Goal: Find specific page/section: Find specific page/section

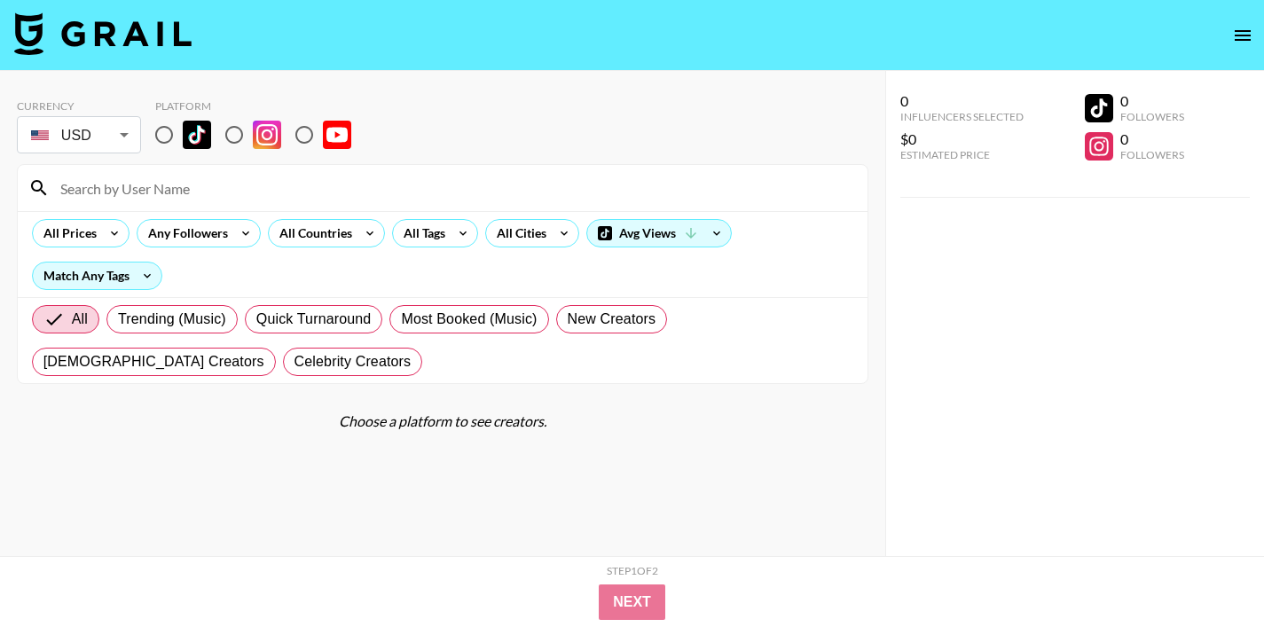
click at [157, 205] on div at bounding box center [442, 188] width 849 height 46
click at [150, 187] on input at bounding box center [453, 188] width 807 height 28
type input "just"
click at [160, 134] on input "radio" at bounding box center [163, 134] width 37 height 37
radio input "true"
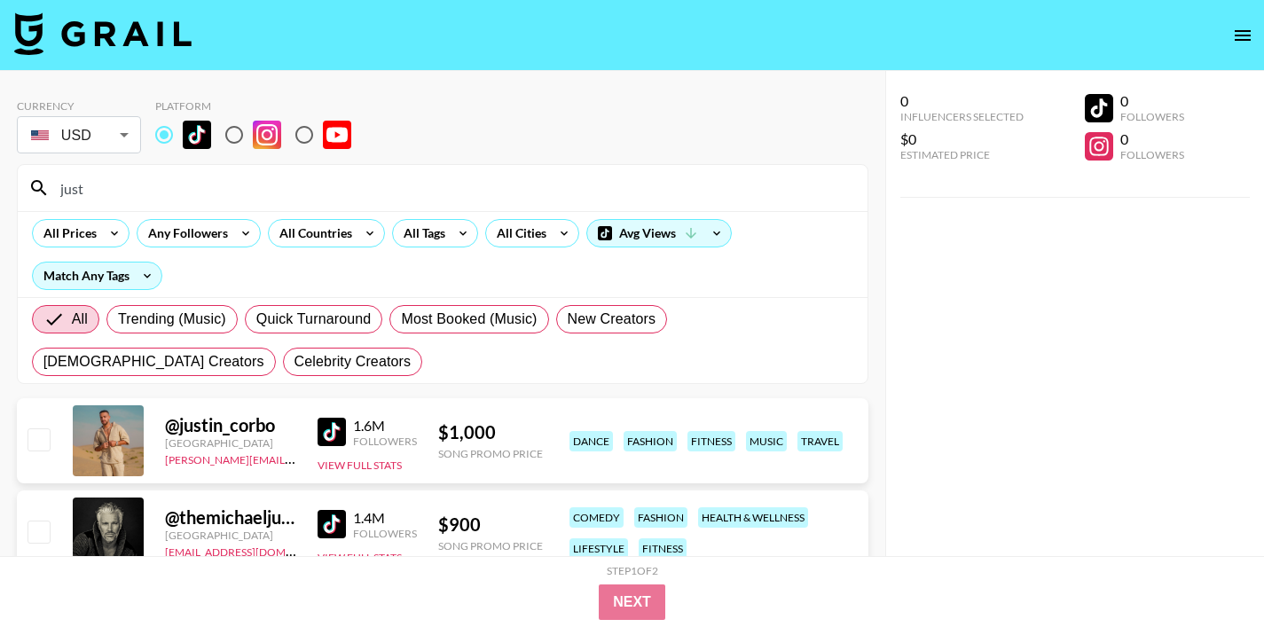
click at [115, 192] on input "just" at bounding box center [453, 188] width 807 height 28
type input "j"
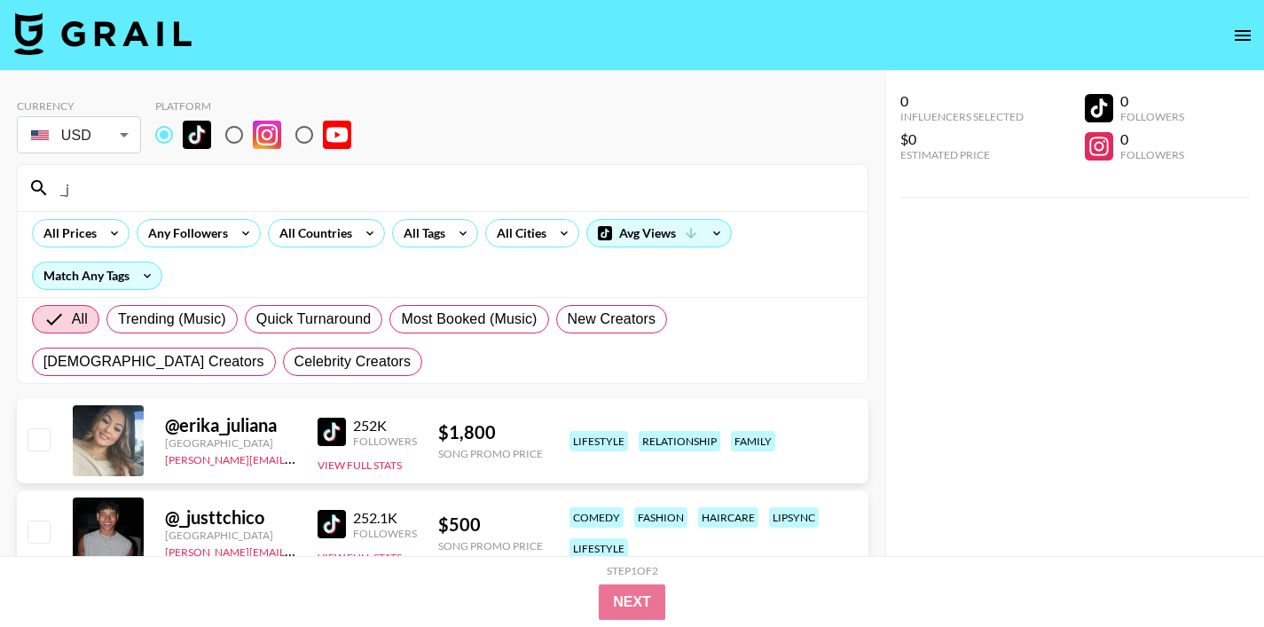
type input "_"
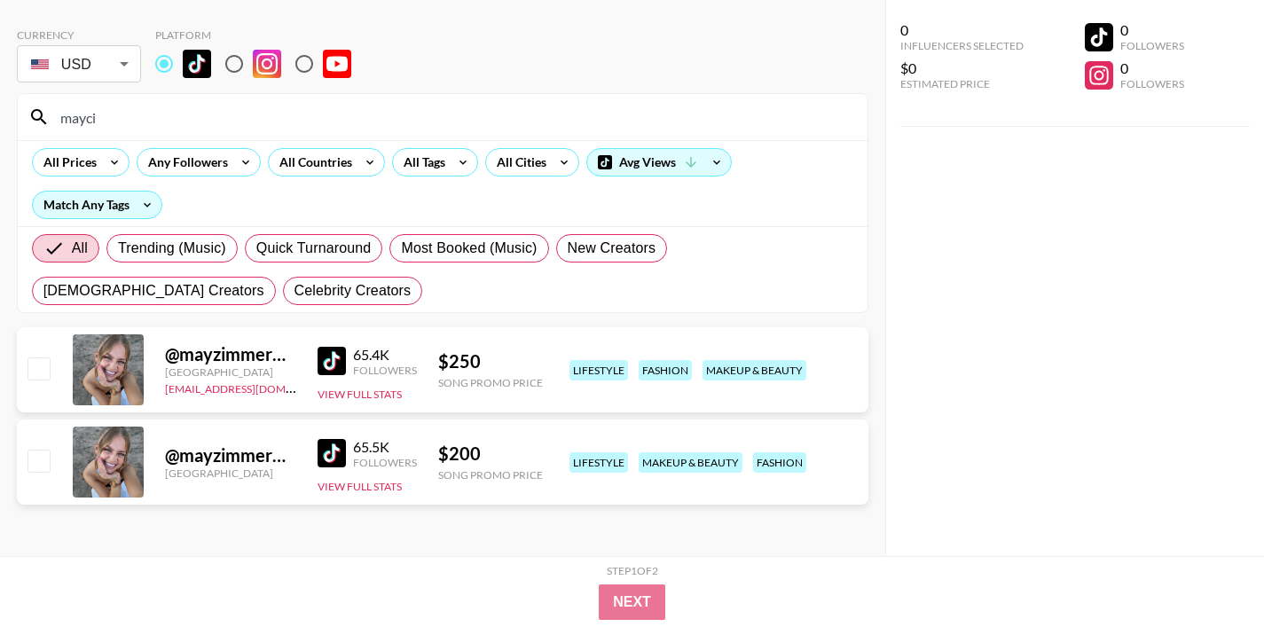
scroll to position [70, 0]
click at [112, 121] on input "mayci" at bounding box center [453, 118] width 807 height 28
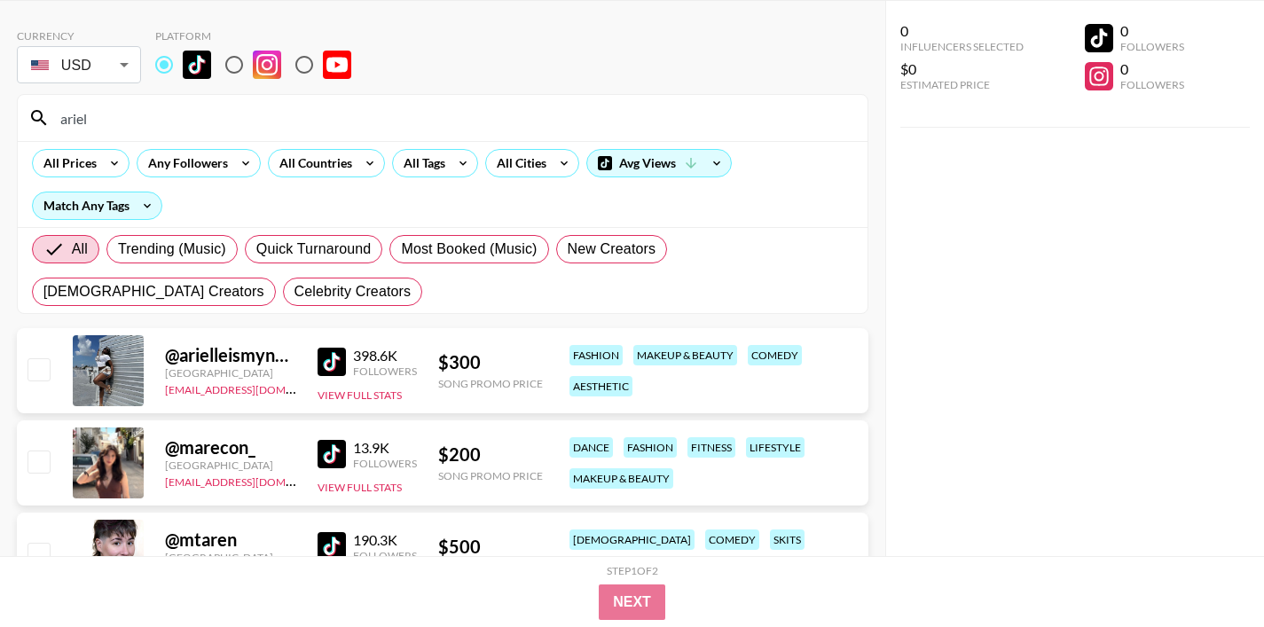
click at [129, 125] on input "ariel" at bounding box center [453, 118] width 807 height 28
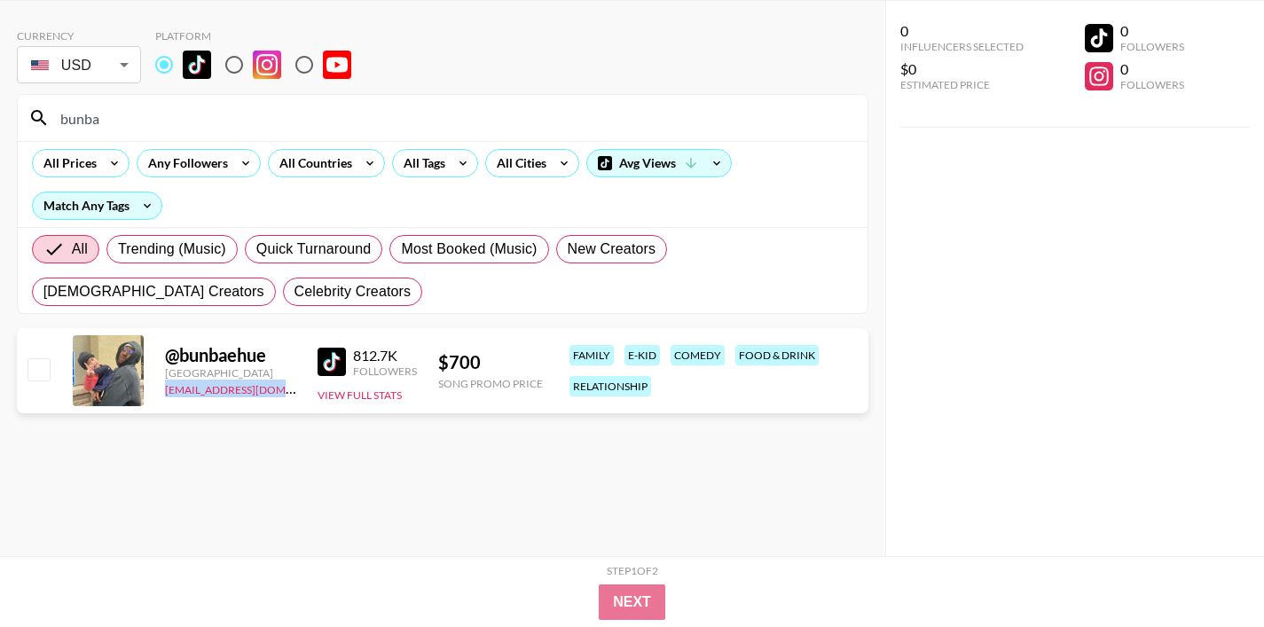
drag, startPoint x: 264, startPoint y: 394, endPoint x: 163, endPoint y: 390, distance: 101.2
click at [163, 390] on div "@ bunbaehue [GEOGRAPHIC_DATA] [EMAIL_ADDRESS][DOMAIN_NAME] 812.7K Followers Vie…" at bounding box center [442, 370] width 851 height 85
copy link "[EMAIL_ADDRESS][DOMAIN_NAME]"
click at [131, 121] on input "bunba" at bounding box center [453, 118] width 807 height 28
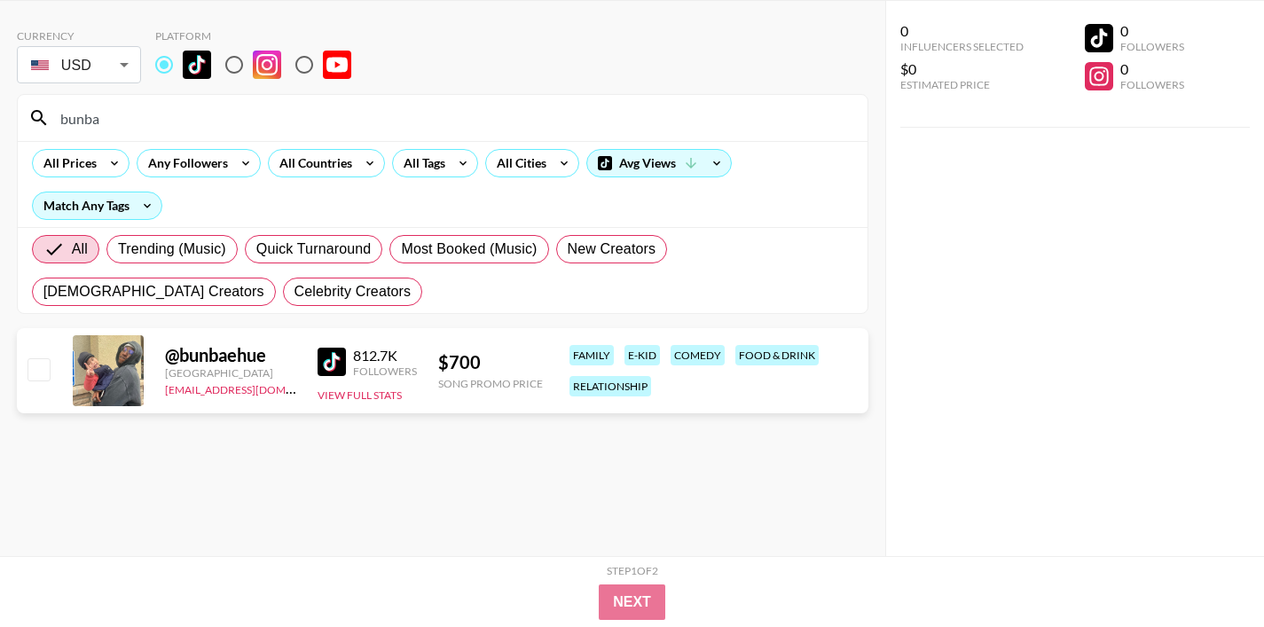
click at [131, 121] on input "bunba" at bounding box center [453, 118] width 807 height 28
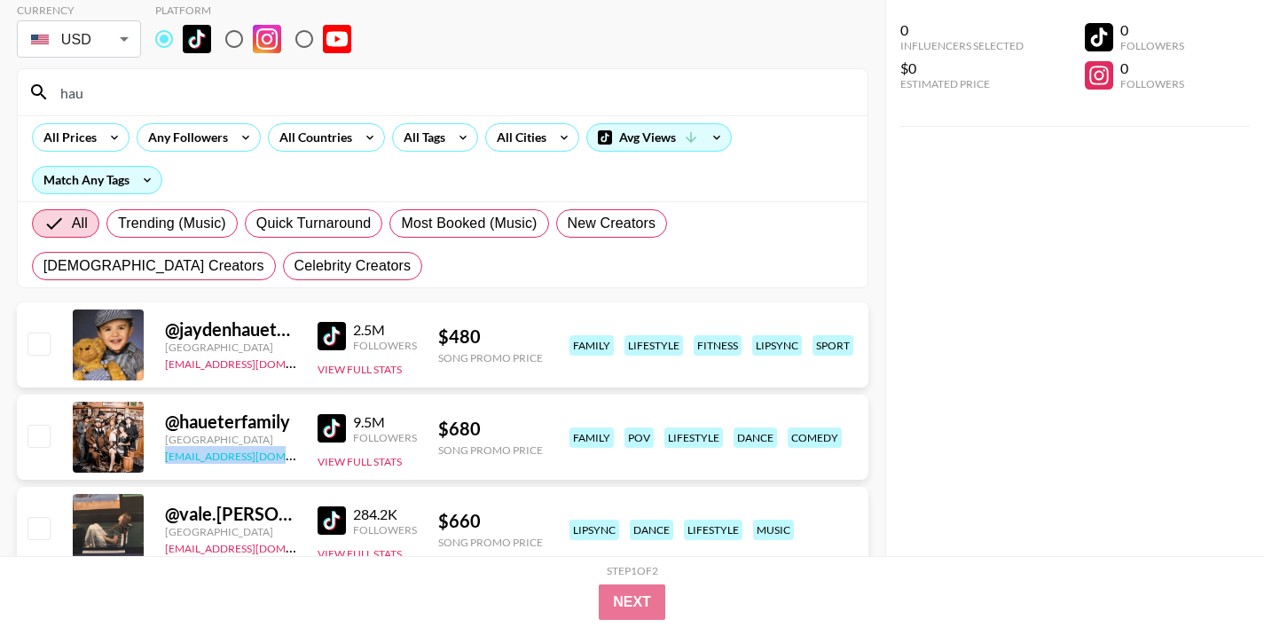
scroll to position [0, 0]
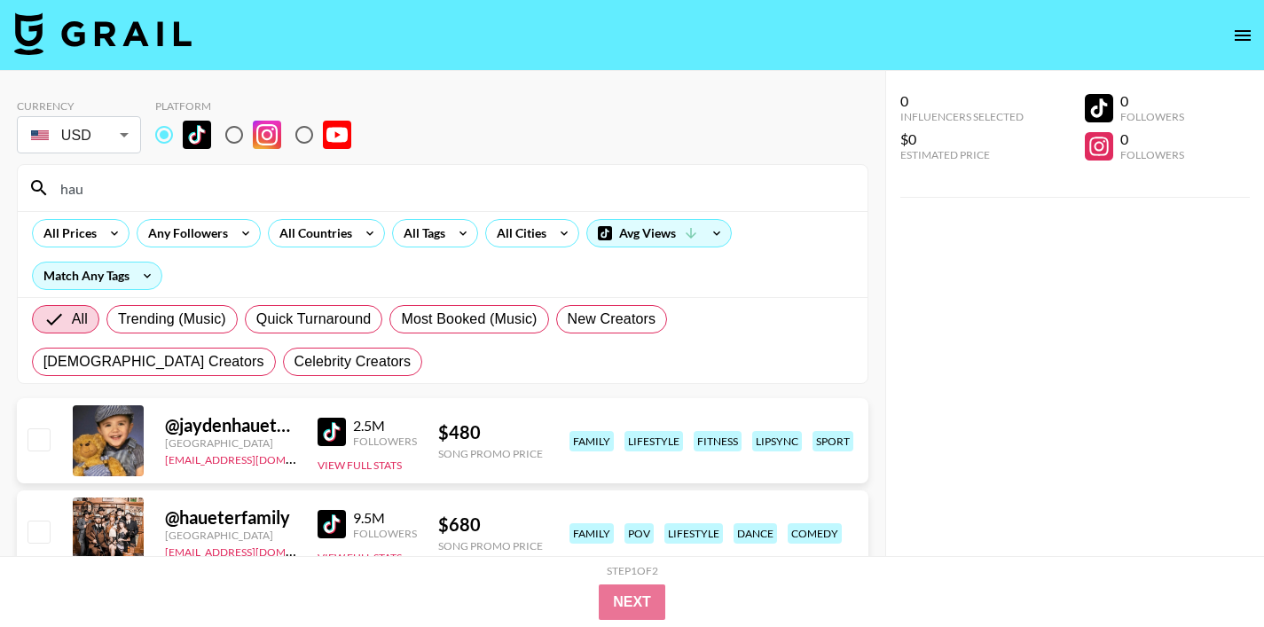
click at [118, 200] on input "hau" at bounding box center [453, 188] width 807 height 28
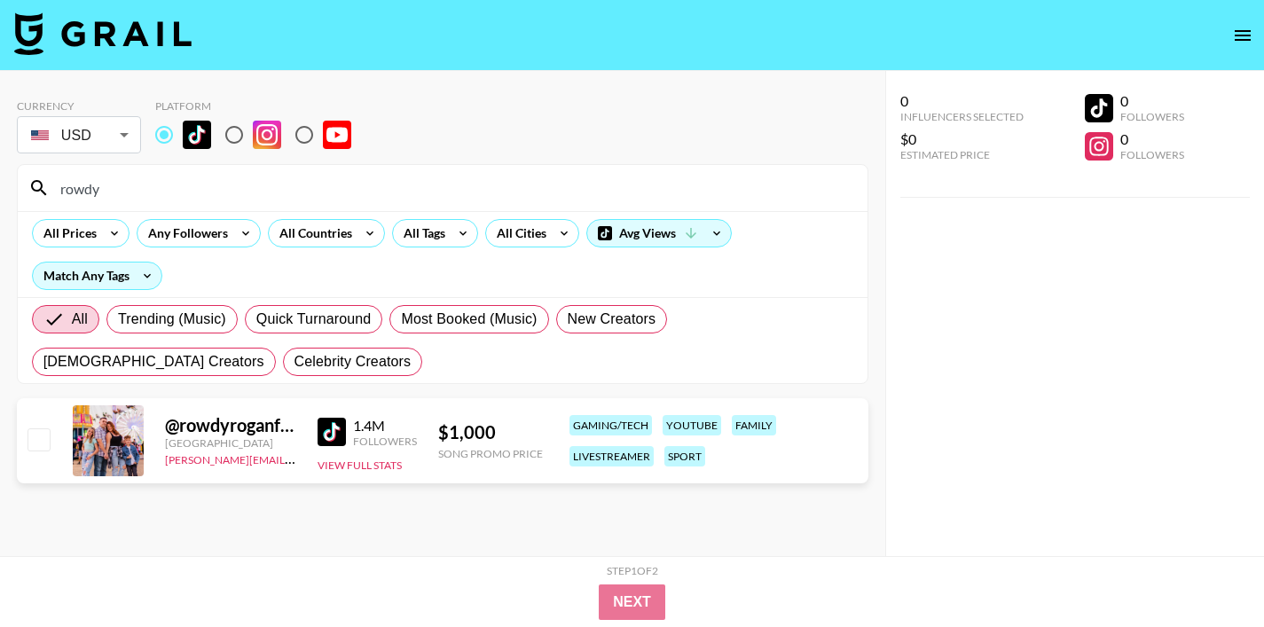
click at [113, 190] on input "rowdy" at bounding box center [453, 188] width 807 height 28
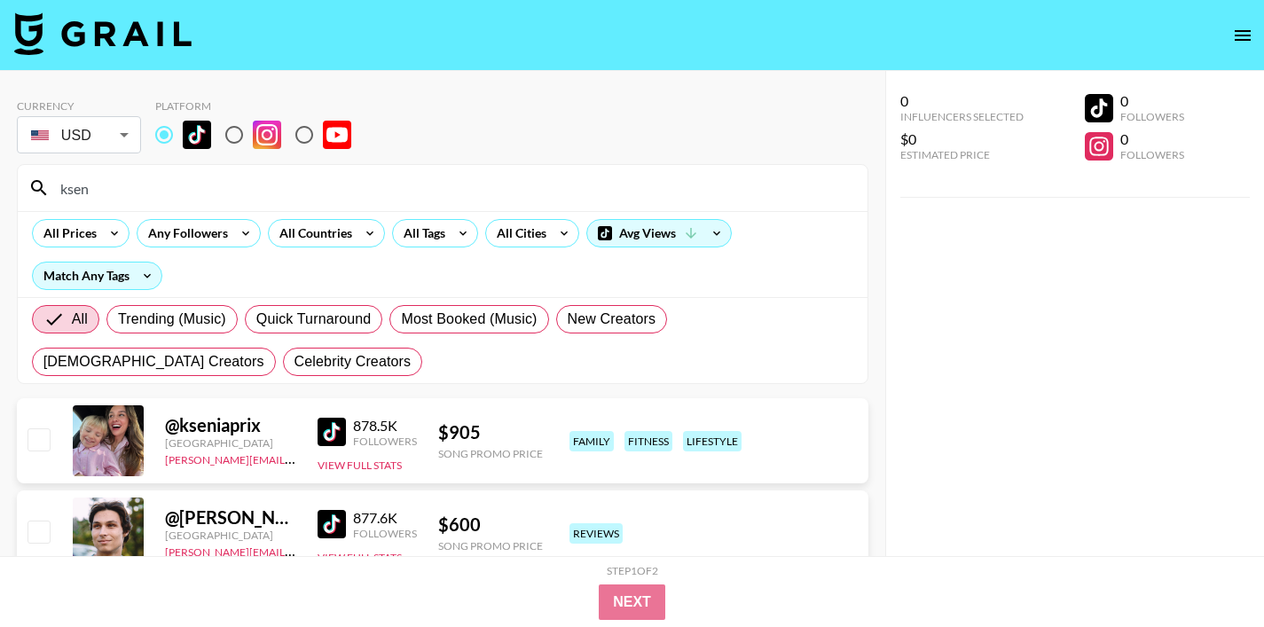
click at [122, 184] on input "ksen" at bounding box center [453, 188] width 807 height 28
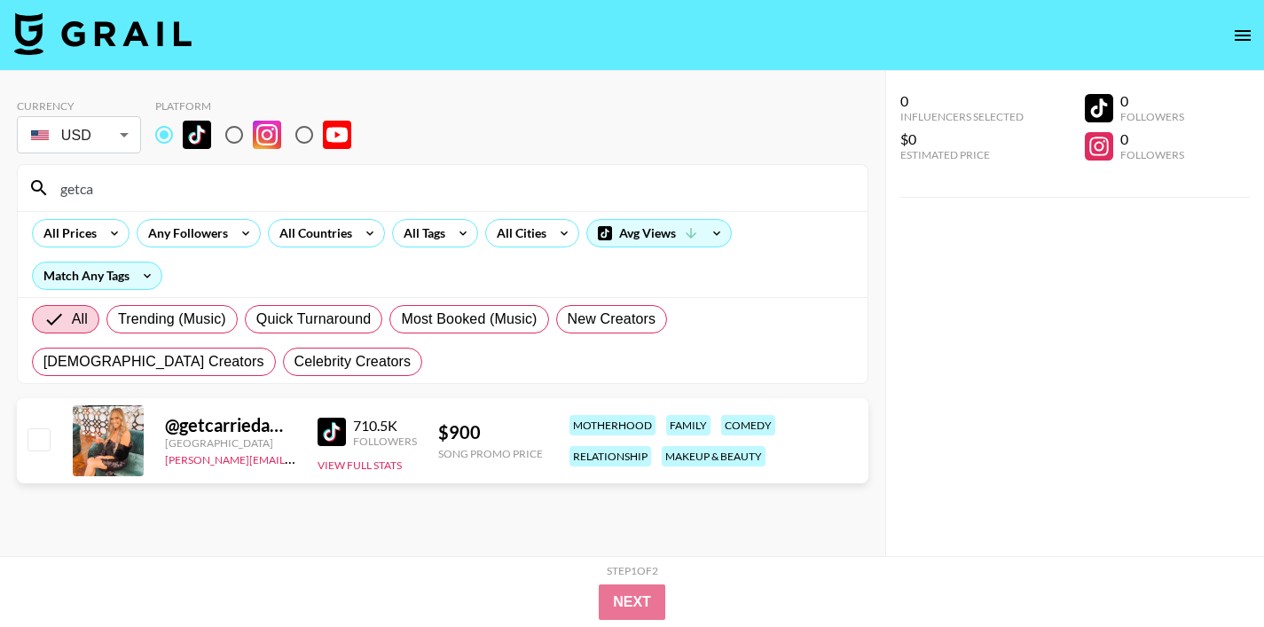
click at [111, 193] on input "getca" at bounding box center [453, 188] width 807 height 28
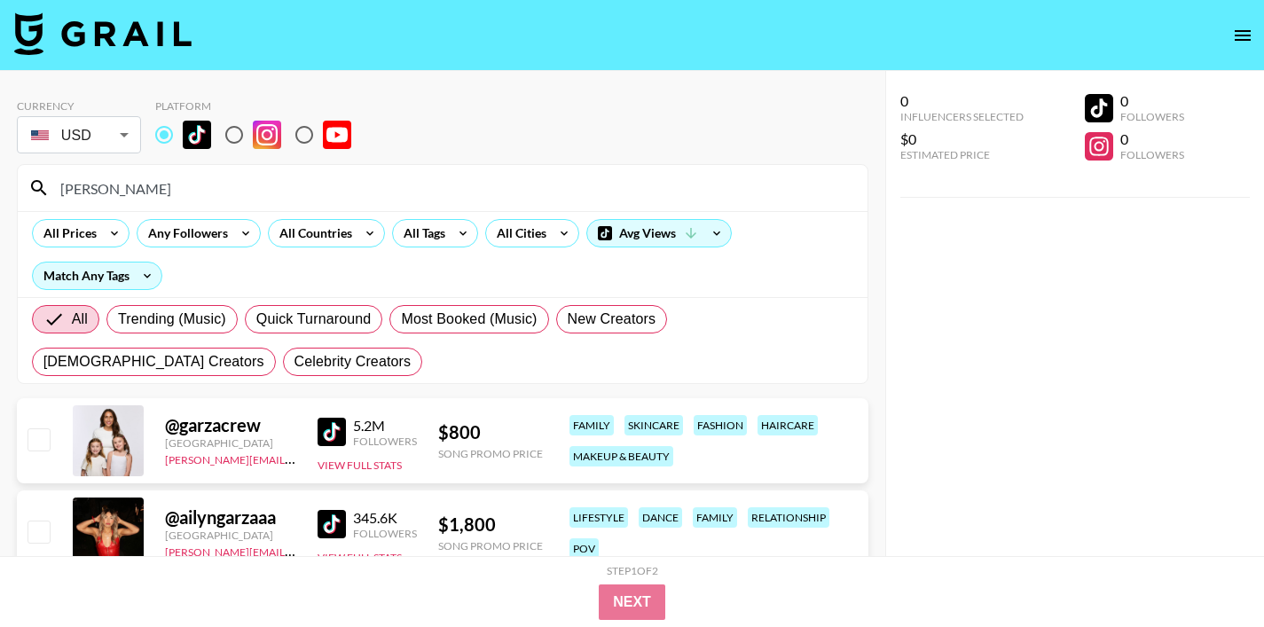
click at [121, 196] on input "[PERSON_NAME]" at bounding box center [453, 188] width 807 height 28
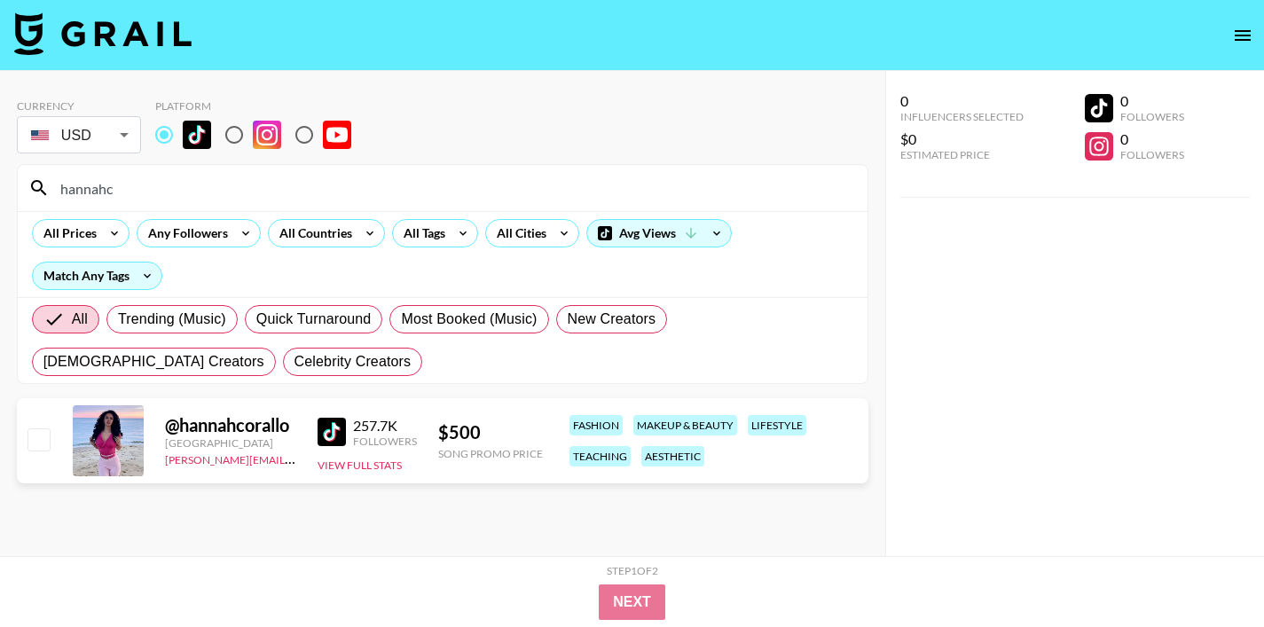
click at [138, 192] on input "hannahc" at bounding box center [453, 188] width 807 height 28
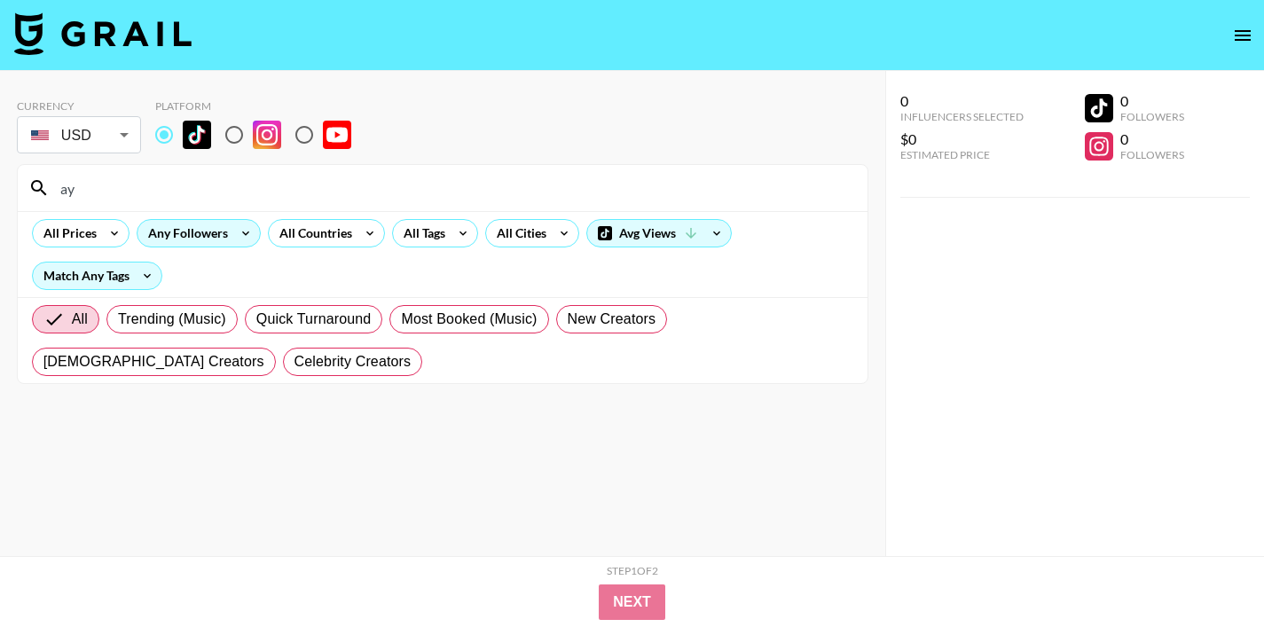
type input "a"
type input "b"
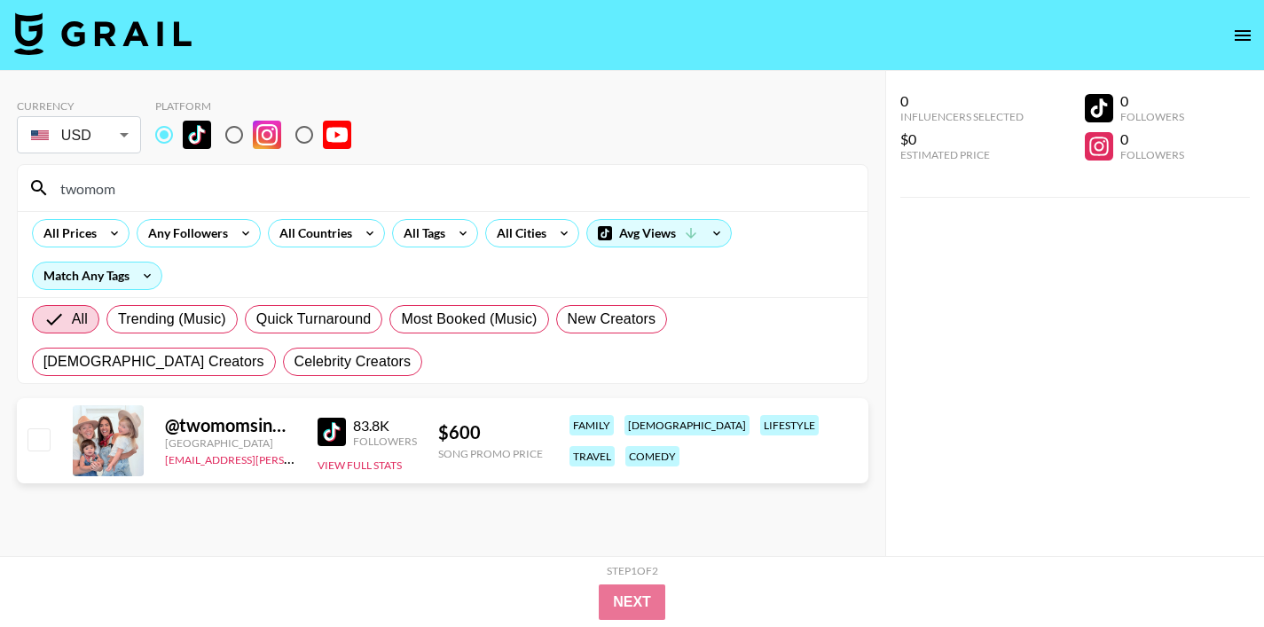
click at [127, 190] on input "twomom" at bounding box center [453, 188] width 807 height 28
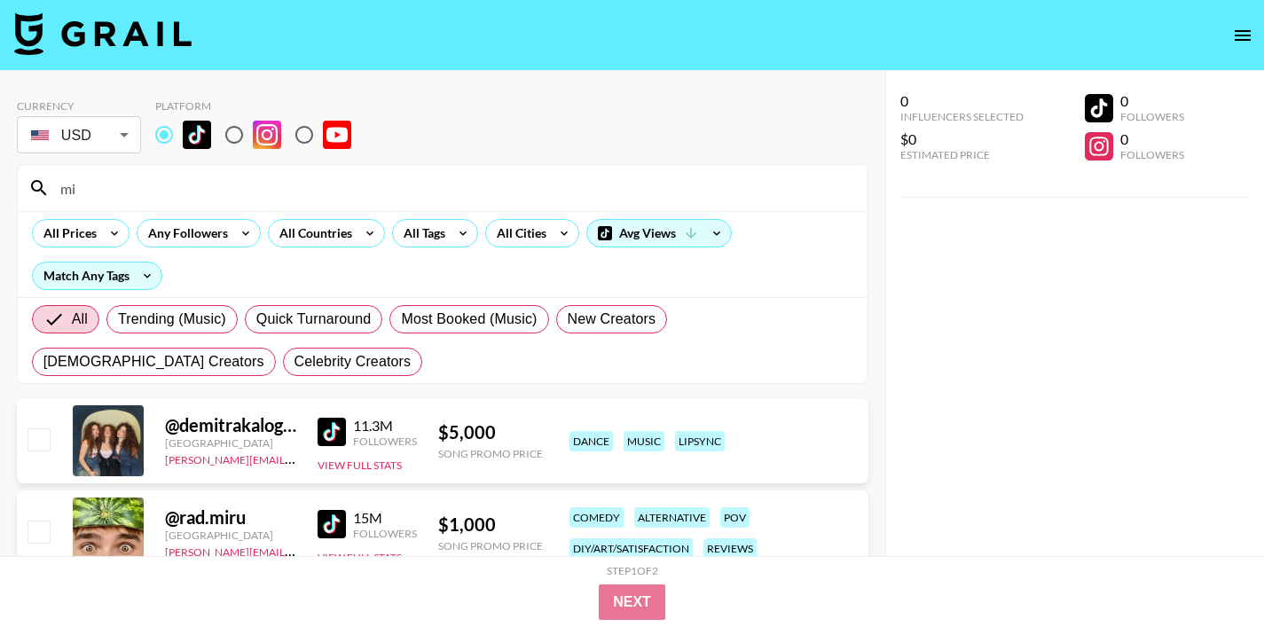
type input "m"
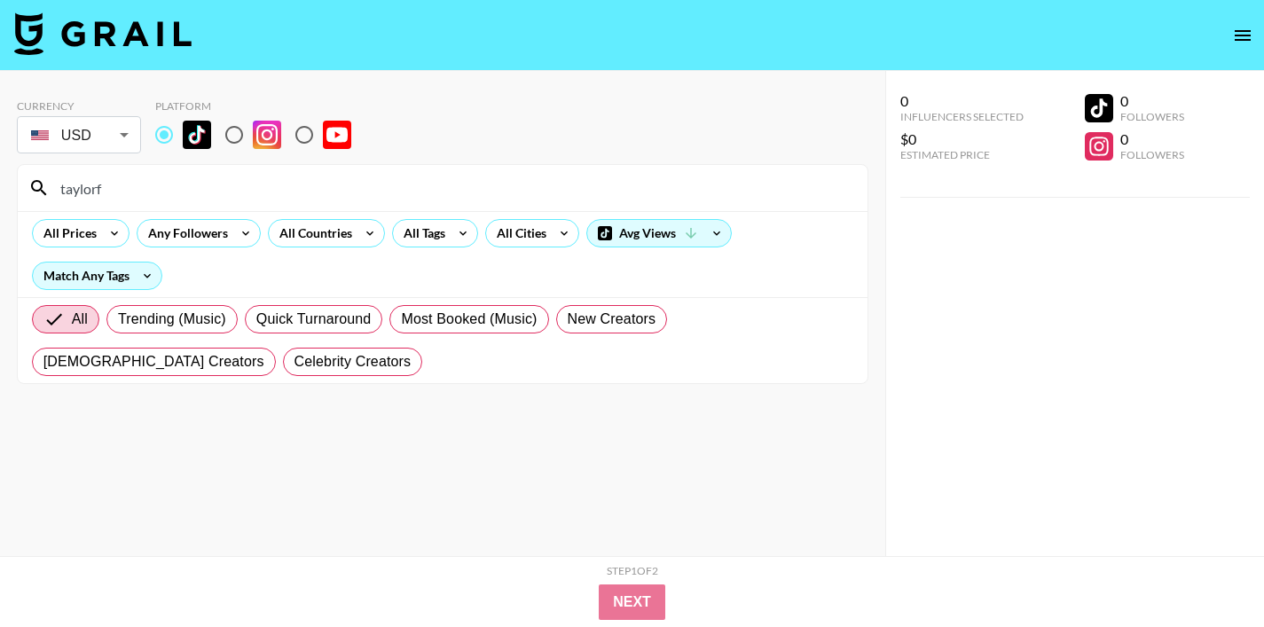
click at [115, 184] on input "taylorf" at bounding box center [453, 188] width 807 height 28
click at [106, 187] on input "layla" at bounding box center [453, 188] width 807 height 28
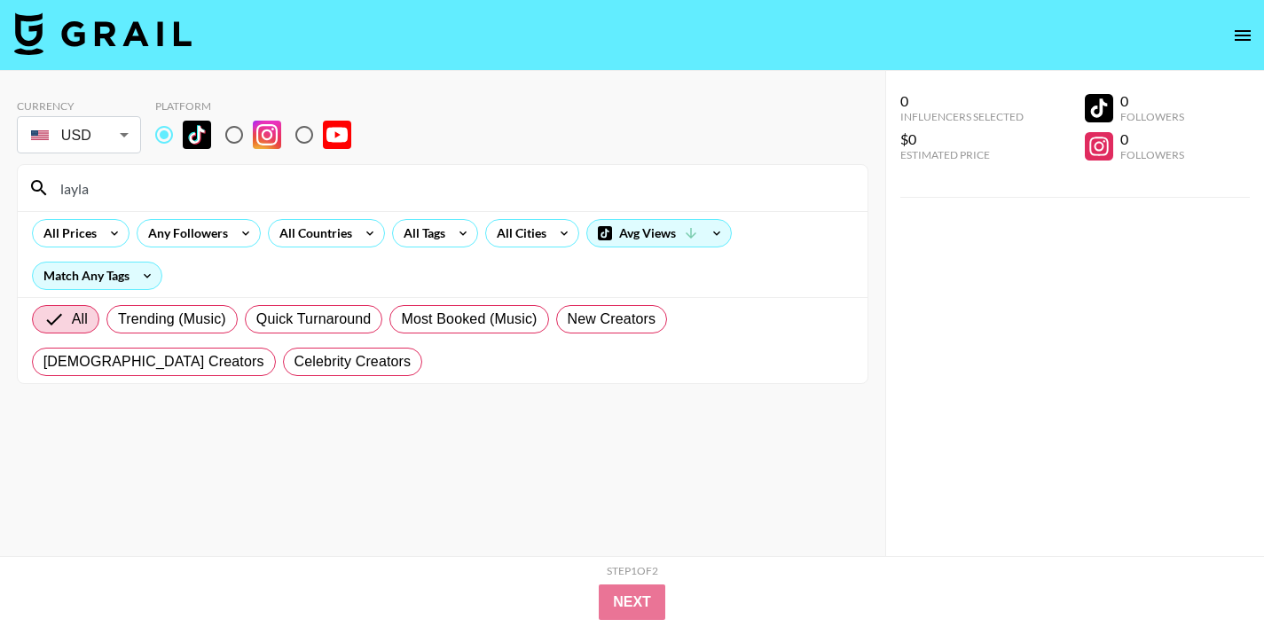
click at [106, 187] on input "layla" at bounding box center [453, 188] width 807 height 28
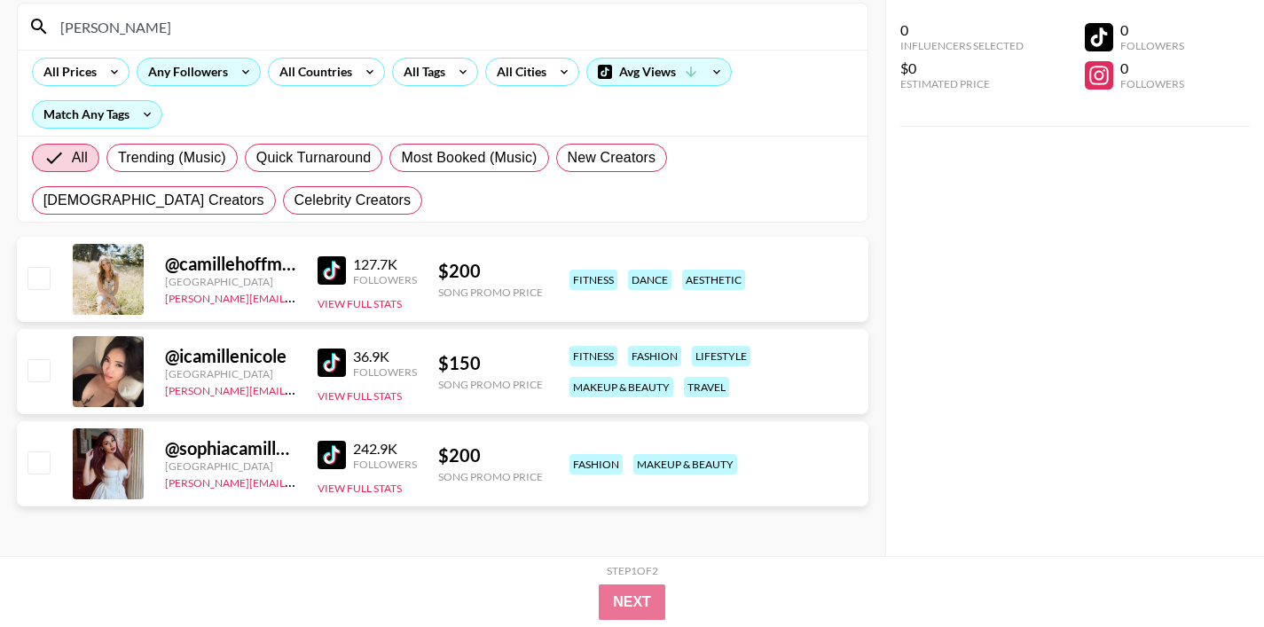
scroll to position [113, 0]
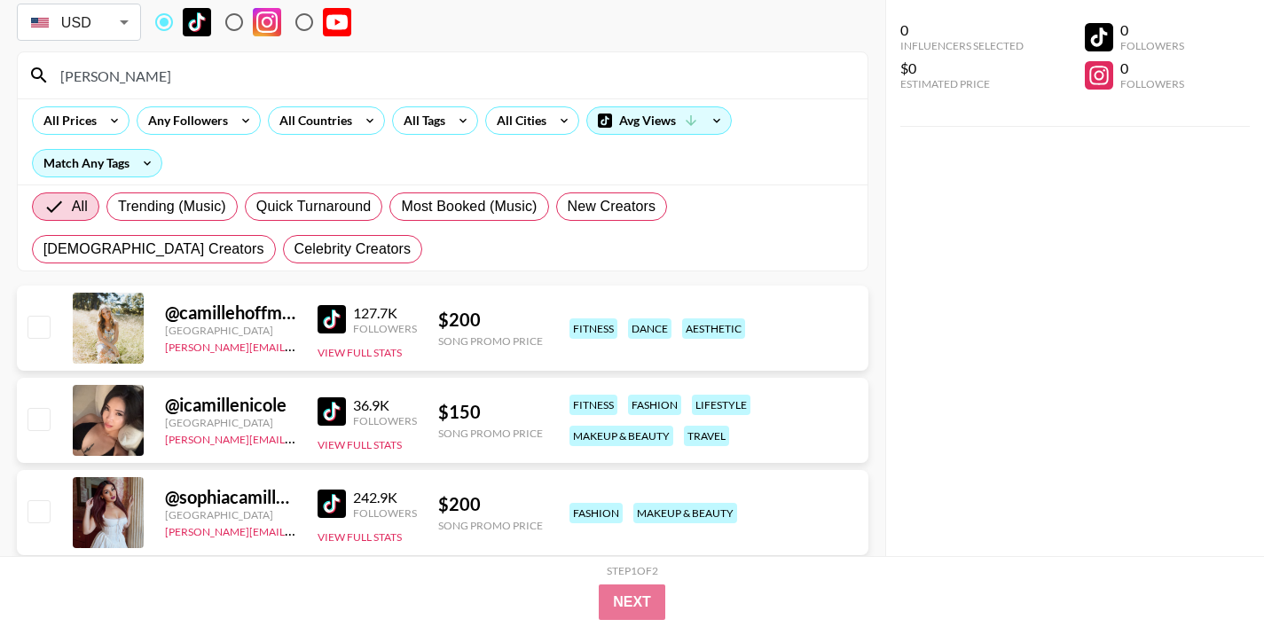
click at [121, 68] on input "[PERSON_NAME]" at bounding box center [453, 75] width 807 height 28
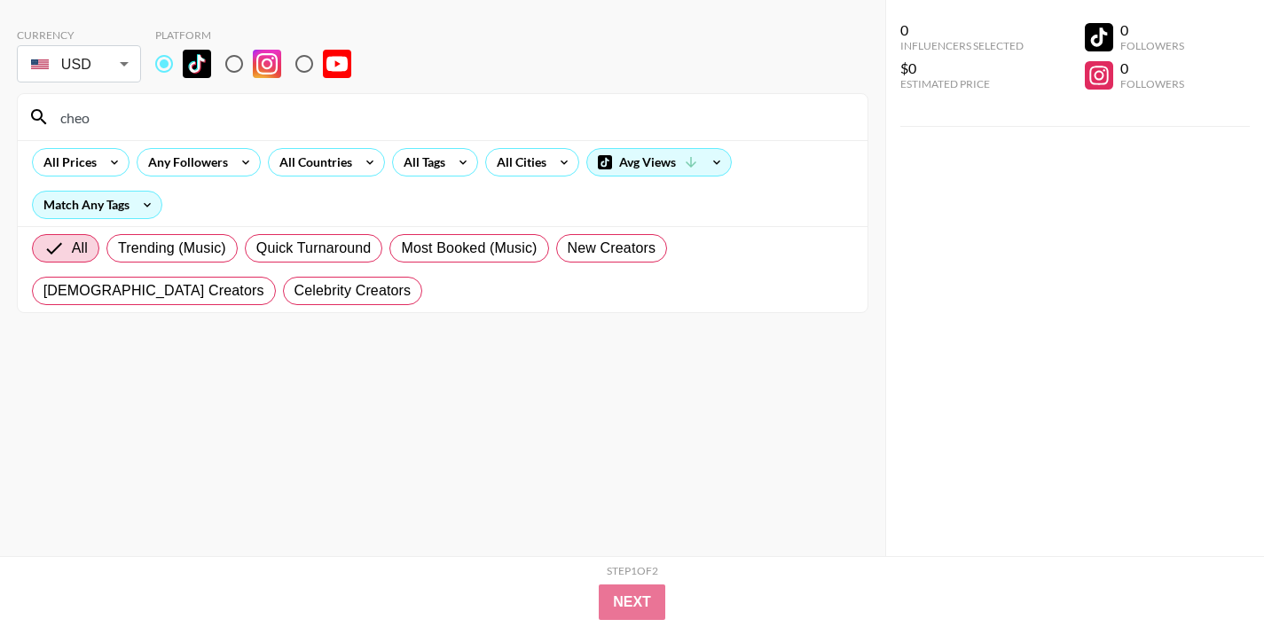
scroll to position [71, 0]
drag, startPoint x: 101, startPoint y: 117, endPoint x: 43, endPoint y: 111, distance: 58.0
click at [43, 111] on div "cheo" at bounding box center [442, 117] width 849 height 46
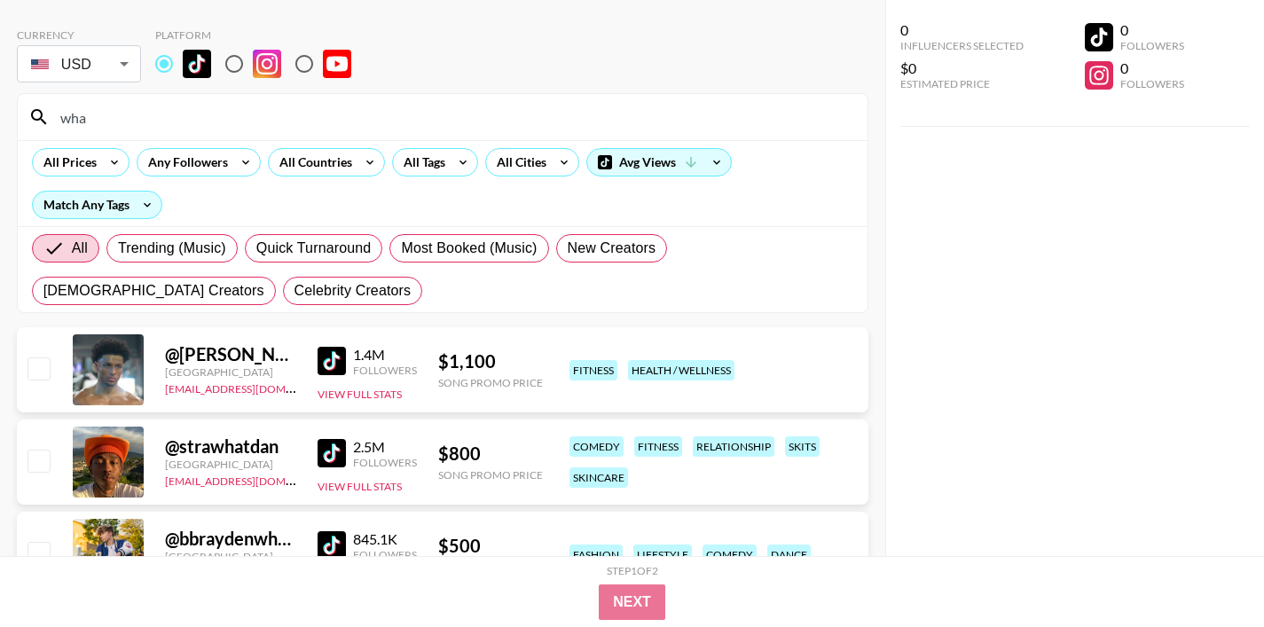
scroll to position [113, 0]
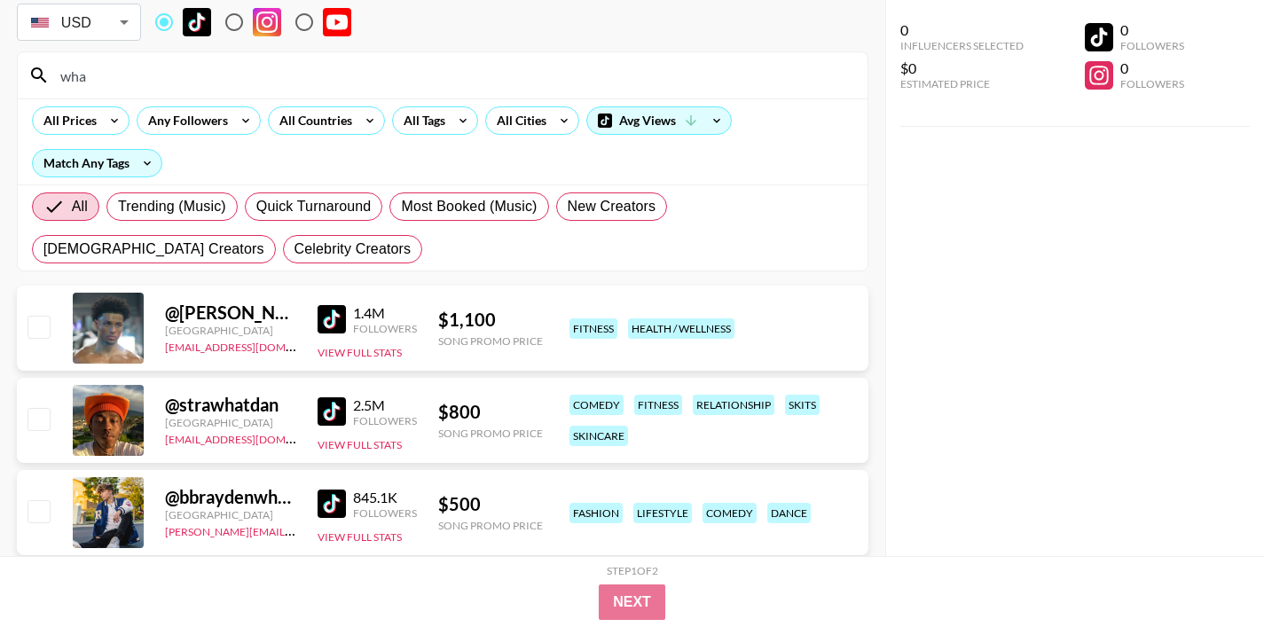
type input "wha"
